Goal: Information Seeking & Learning: Learn about a topic

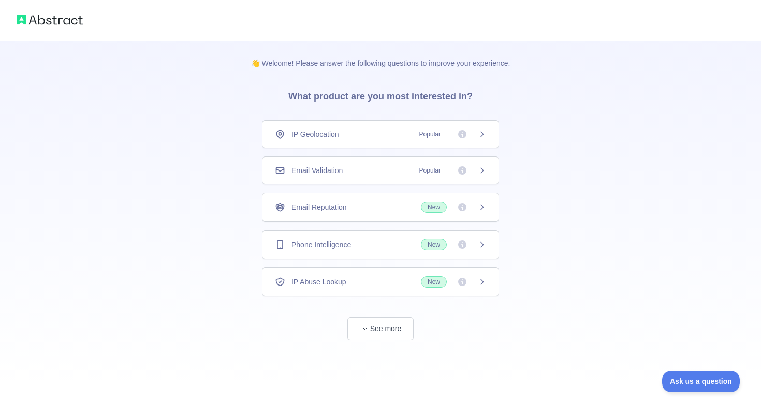
click at [417, 174] on span "Popular" at bounding box center [430, 170] width 34 height 10
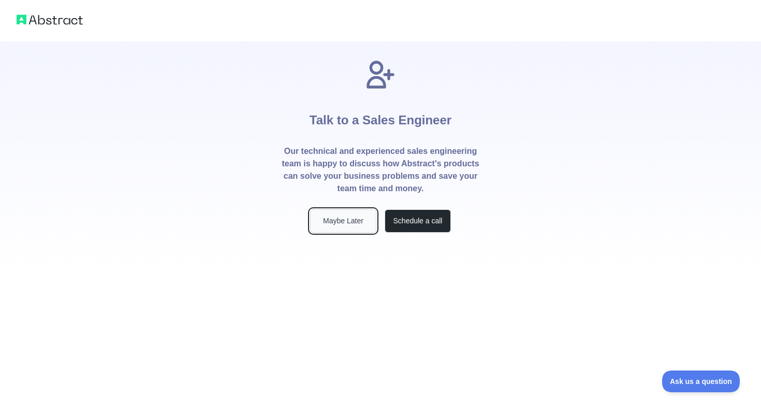
click at [358, 216] on button "Maybe Later" at bounding box center [343, 220] width 66 height 23
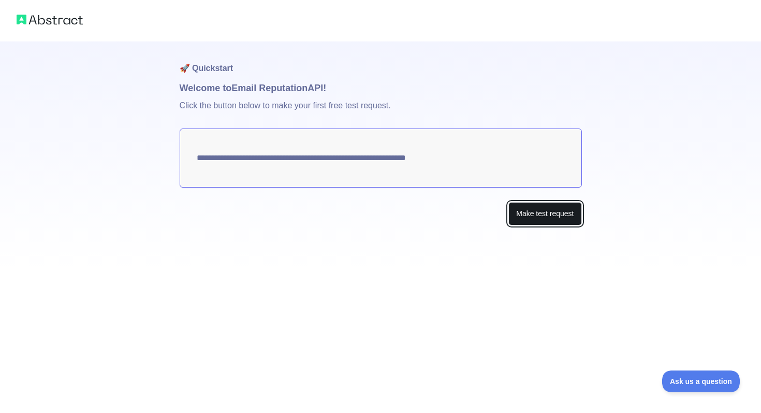
click at [535, 212] on button "Make test request" at bounding box center [544, 213] width 73 height 23
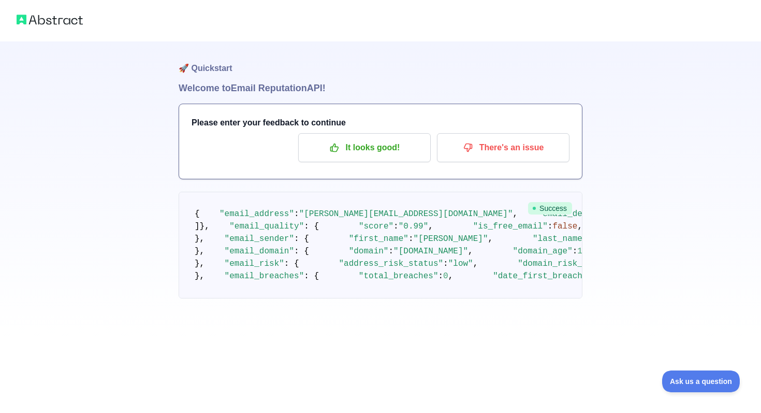
scroll to position [57, 0]
